Goal: Task Accomplishment & Management: Complete application form

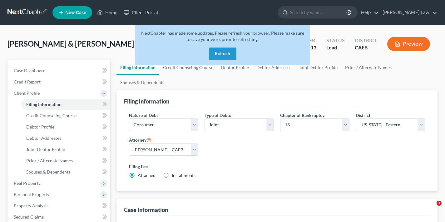
select select "1"
select select "3"
select select "8"
select select "4"
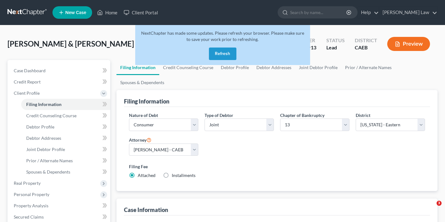
select select "4"
select select "1"
drag, startPoint x: 0, startPoint y: 0, endPoint x: 219, endPoint y: 53, distance: 225.3
click at [219, 53] on button "Refresh" at bounding box center [223, 54] width 28 height 13
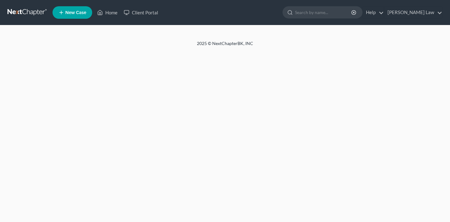
select select "1"
select select "3"
select select "8"
select select "4"
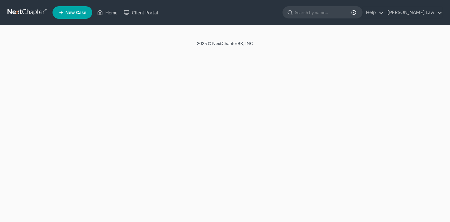
select select "1"
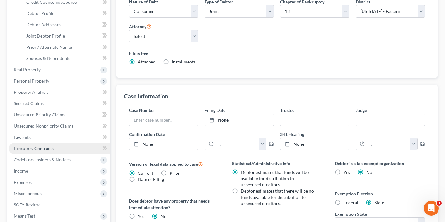
scroll to position [152, 0]
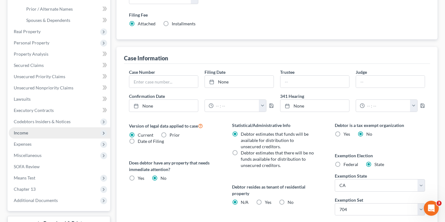
click at [31, 133] on span "Income" at bounding box center [60, 132] width 102 height 11
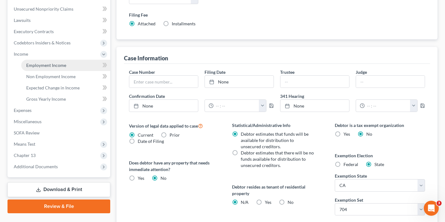
click at [43, 66] on span "Employment Income" at bounding box center [46, 65] width 40 height 5
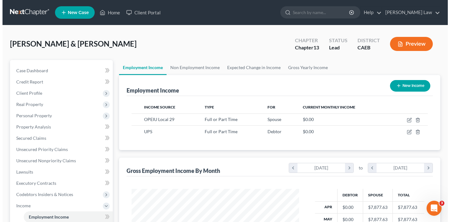
scroll to position [112, 180]
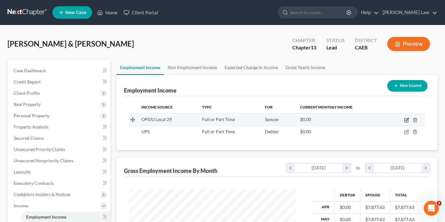
click at [408, 120] on icon "button" at bounding box center [407, 120] width 5 height 5
select select "0"
select select "4"
select select "0"
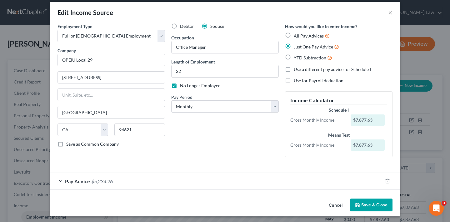
scroll to position [7, 0]
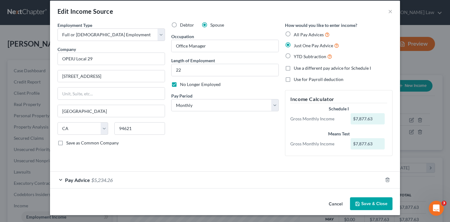
click at [59, 179] on div "Pay Advice $5,234.26" at bounding box center [216, 180] width 333 height 17
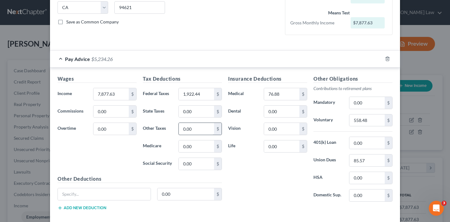
scroll to position [138, 0]
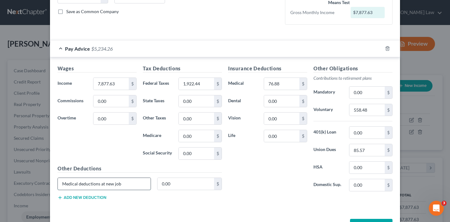
type input "Medical deductions at new job"
type input "293"
click at [123, 183] on input "Medical deductions at new job" at bounding box center [104, 184] width 93 height 12
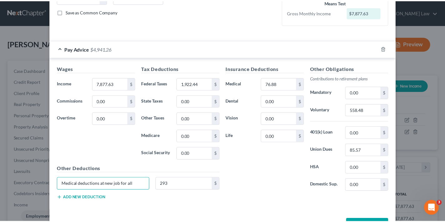
scroll to position [159, 0]
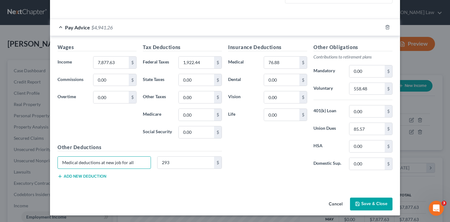
type input "Medical deductions at new job for all"
click at [377, 204] on button "Save & Close" at bounding box center [371, 204] width 43 height 13
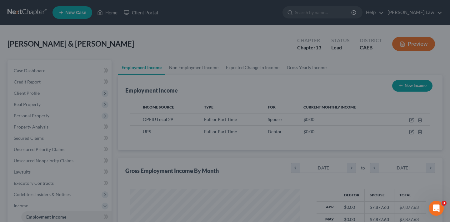
scroll to position [312510, 312442]
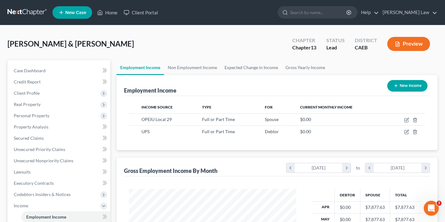
click at [411, 86] on button "New Income" at bounding box center [408, 86] width 40 height 12
select select "0"
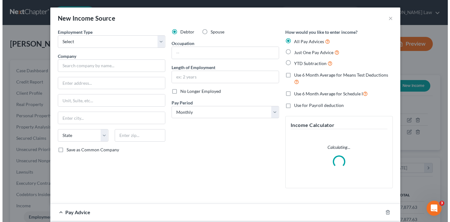
scroll to position [112, 182]
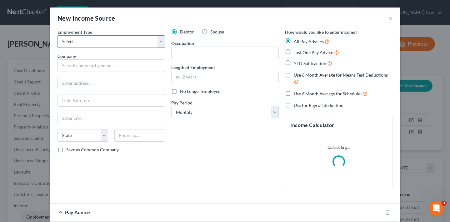
select select "0"
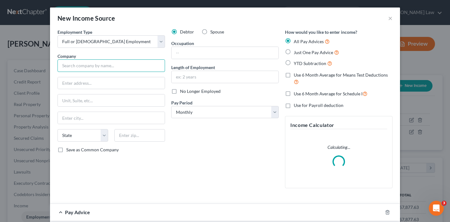
click at [117, 65] on input "text" at bounding box center [112, 65] width 108 height 13
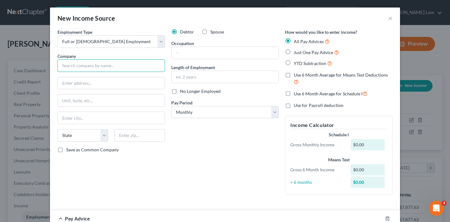
click at [107, 67] on input "text" at bounding box center [112, 65] width 108 height 13
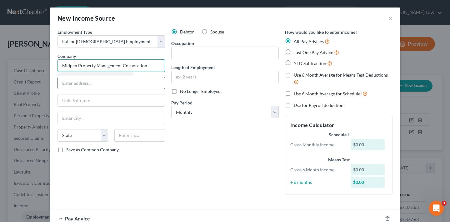
type input "Midpen Property Management Corporation"
type input "303 Vintage Park dr"
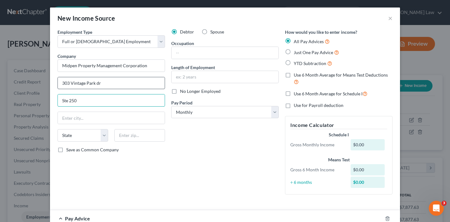
type input "Ste 250"
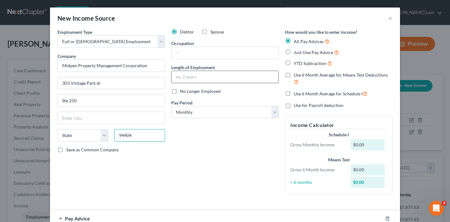
type input "94404"
click at [202, 78] on input "text" at bounding box center [225, 77] width 107 height 12
type input "[GEOGRAPHIC_DATA]"
select select "4"
type input "2"
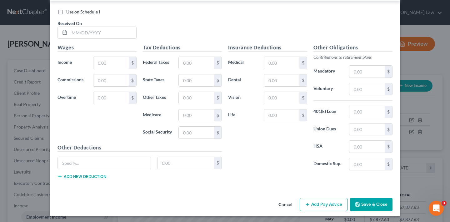
scroll to position [226, 0]
type input "1 month"
click at [377, 203] on button "Save & Close" at bounding box center [371, 204] width 43 height 13
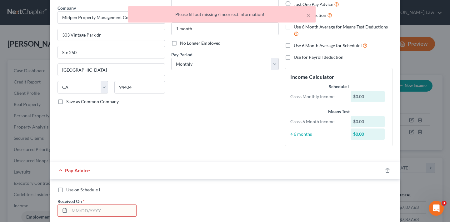
scroll to position [93, 0]
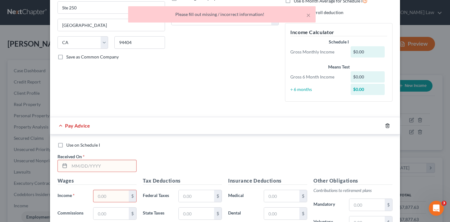
click at [386, 124] on icon "button" at bounding box center [387, 125] width 5 height 5
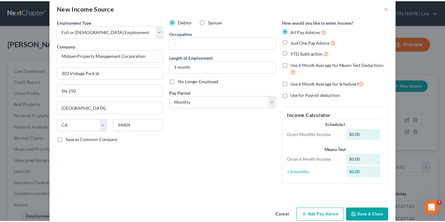
scroll to position [21, 0]
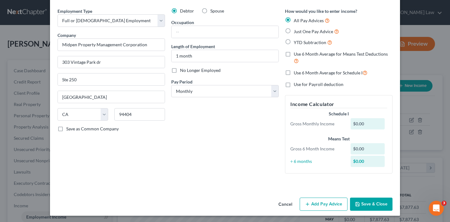
click at [371, 203] on button "Save & Close" at bounding box center [371, 204] width 43 height 13
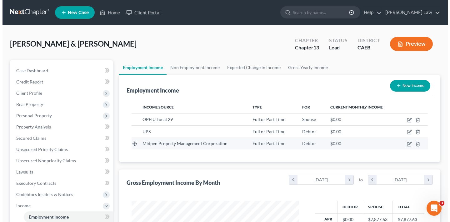
scroll to position [1, 0]
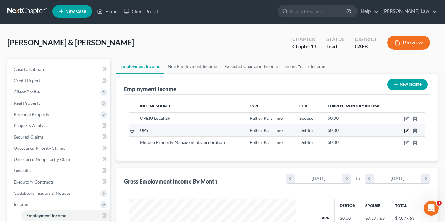
click at [406, 130] on icon "button" at bounding box center [407, 130] width 5 height 5
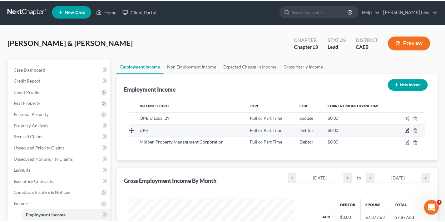
scroll to position [112, 182]
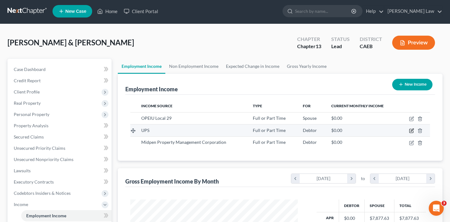
select select "0"
select select "4"
select select "3"
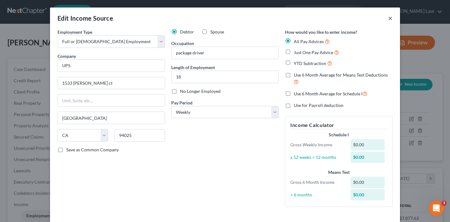
click at [388, 18] on button "×" at bounding box center [390, 18] width 4 height 8
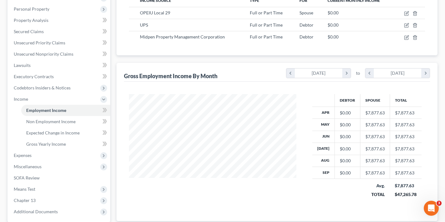
scroll to position [167, 0]
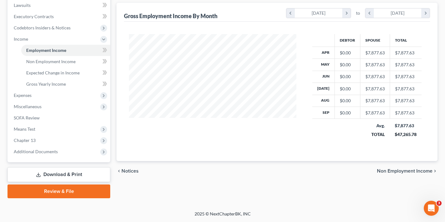
click at [407, 169] on span "Non Employment Income" at bounding box center [405, 171] width 56 height 5
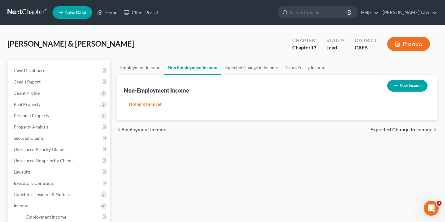
click at [405, 131] on span "Expected Change in Income" at bounding box center [402, 129] width 62 height 5
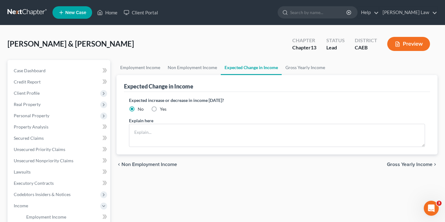
click at [408, 165] on span "Gross Yearly Income" at bounding box center [410, 164] width 46 height 5
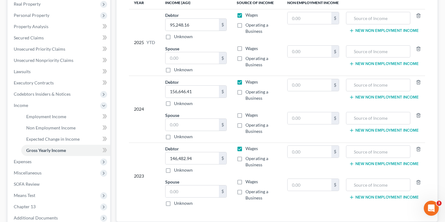
scroll to position [167, 0]
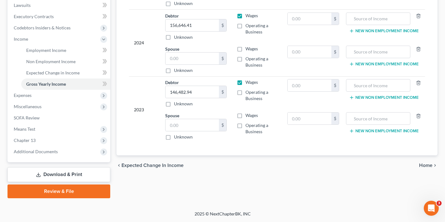
click at [423, 166] on span "Home" at bounding box center [426, 165] width 13 height 5
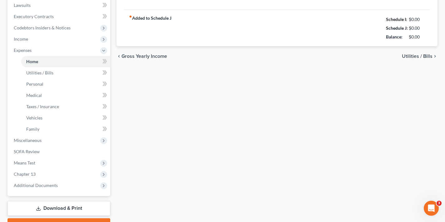
scroll to position [26, 0]
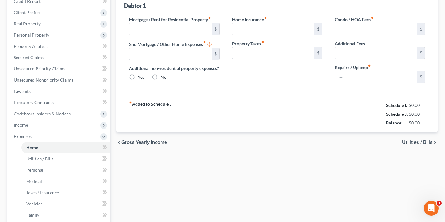
type input "3,075.39"
type input "0.00"
radio input "true"
type input "0.00"
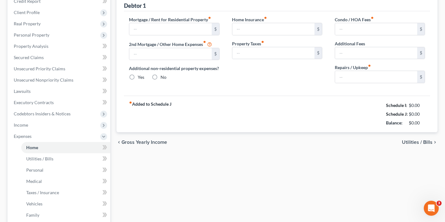
type input "200.00"
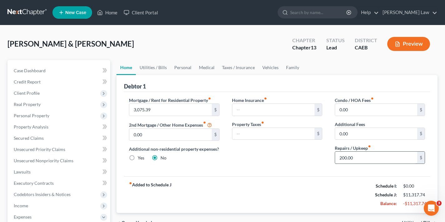
scroll to position [55, 0]
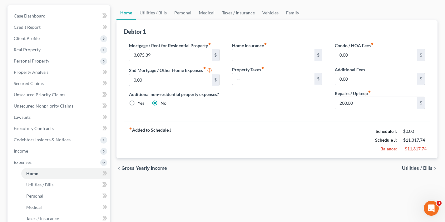
click at [413, 166] on span "Utilities / Bills" at bounding box center [417, 168] width 31 height 5
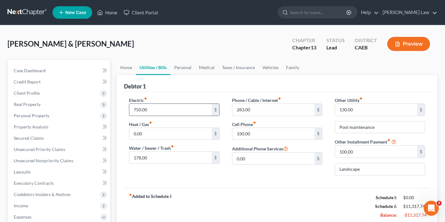
drag, startPoint x: 150, startPoint y: 111, endPoint x: 129, endPoint y: 109, distance: 21.3
click at [129, 109] on div "750.00 $" at bounding box center [174, 109] width 90 height 13
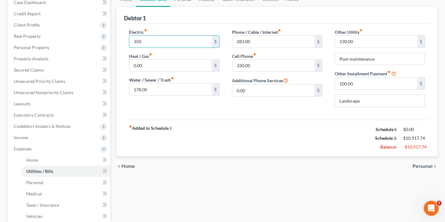
type input "350"
click at [425, 165] on span "Personal" at bounding box center [423, 166] width 20 height 5
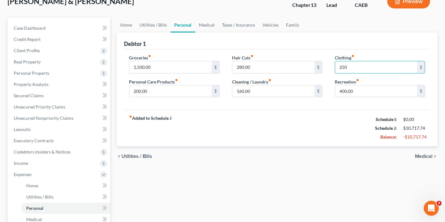
scroll to position [83, 0]
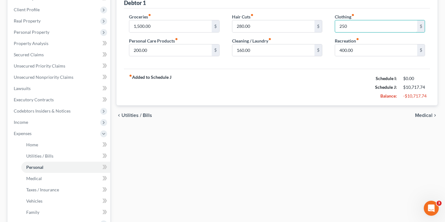
type input "250"
click at [424, 117] on span "Medical" at bounding box center [424, 115] width 18 height 5
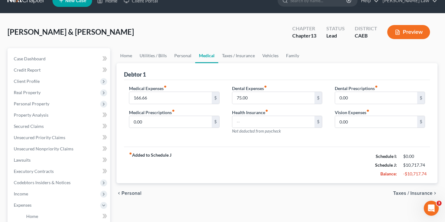
scroll to position [22, 0]
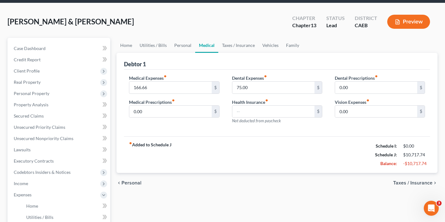
click at [405, 183] on span "Taxes / Insurance" at bounding box center [413, 182] width 39 height 5
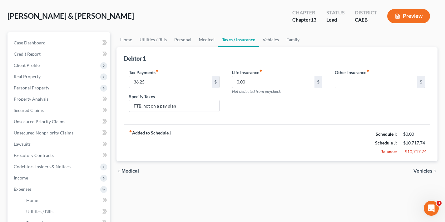
scroll to position [54, 0]
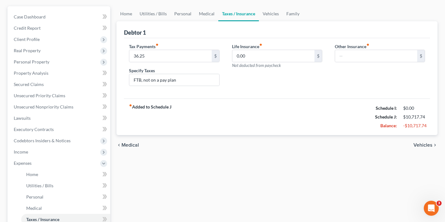
click at [425, 146] on span "Vehicles" at bounding box center [423, 145] width 19 height 5
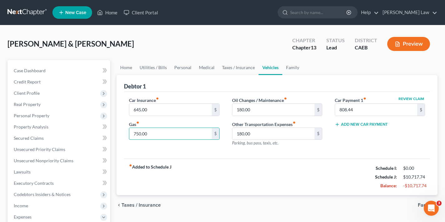
drag, startPoint x: 151, startPoint y: 135, endPoint x: 125, endPoint y: 135, distance: 26.3
click at [125, 135] on div "Car Insurance fiber_manual_record 645.00 $ Gas fiber_manual_record 750.00 $" at bounding box center [174, 124] width 103 height 54
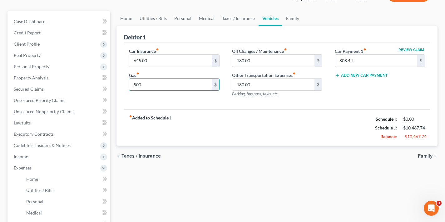
type input "500"
click at [425, 157] on span "Family" at bounding box center [425, 155] width 15 height 5
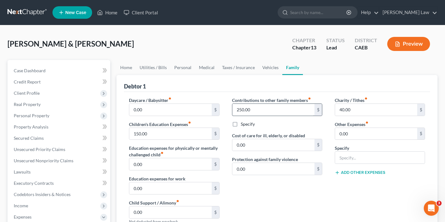
scroll to position [6, 0]
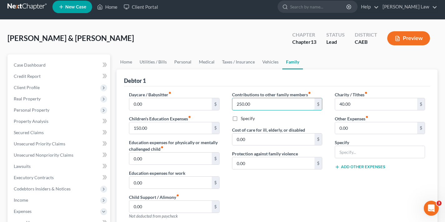
drag, startPoint x: 254, startPoint y: 104, endPoint x: 229, endPoint y: 103, distance: 24.7
click at [229, 103] on div "Contributions to other family members fiber_manual_record 250.00 $ Specify Cost…" at bounding box center [277, 157] width 103 height 133
type input "155"
click at [250, 140] on input "0.00" at bounding box center [274, 139] width 82 height 12
drag, startPoint x: 250, startPoint y: 139, endPoint x: 234, endPoint y: 139, distance: 16.3
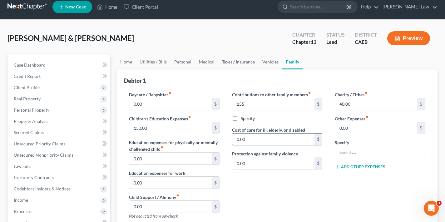
click at [234, 139] on input "0.00" at bounding box center [274, 139] width 82 height 12
type input "100"
click at [269, 193] on div "Contributions to other family members fiber_manual_record 155 $ Specify Cost of…" at bounding box center [277, 157] width 103 height 133
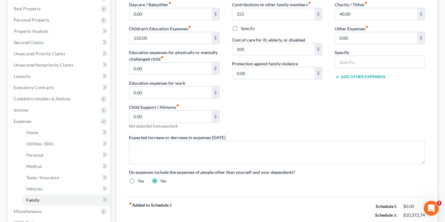
scroll to position [157, 0]
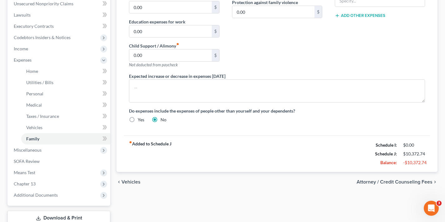
click at [402, 182] on span "Attorney / Credit Counseling Fees" at bounding box center [395, 181] width 76 height 5
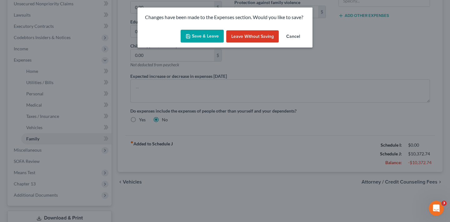
click at [207, 38] on button "Save & Leave" at bounding box center [202, 36] width 43 height 13
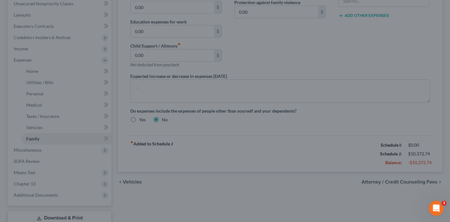
type input "155.00"
type input "100.00"
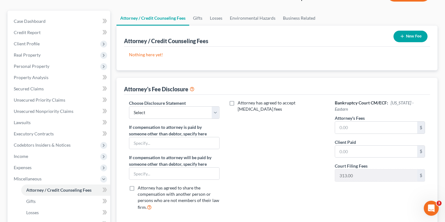
scroll to position [5, 0]
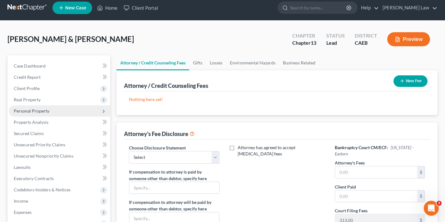
click at [28, 111] on span "Personal Property" at bounding box center [32, 110] width 36 height 5
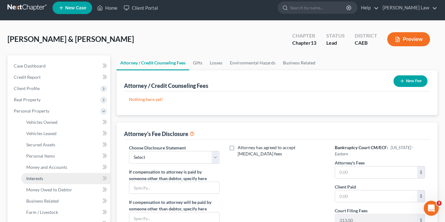
click at [39, 179] on span "Interests" at bounding box center [34, 178] width 17 height 5
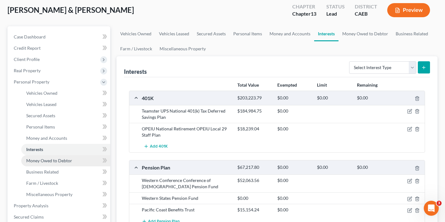
scroll to position [149, 0]
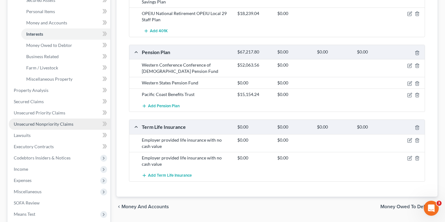
click at [44, 124] on span "Unsecured Nonpriority Claims" at bounding box center [44, 123] width 60 height 5
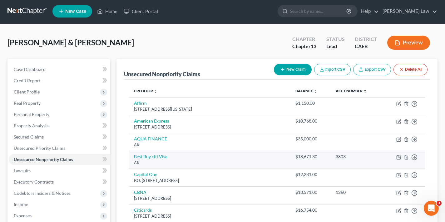
scroll to position [3, 0]
